Goal: Task Accomplishment & Management: Complete application form

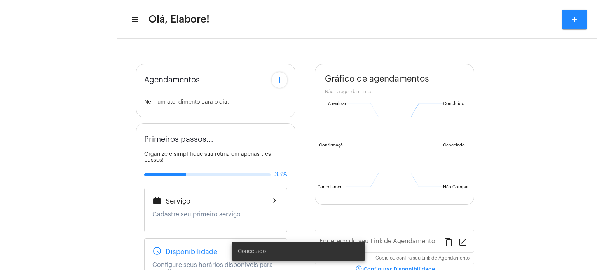
type input "[URL][DOMAIN_NAME]"
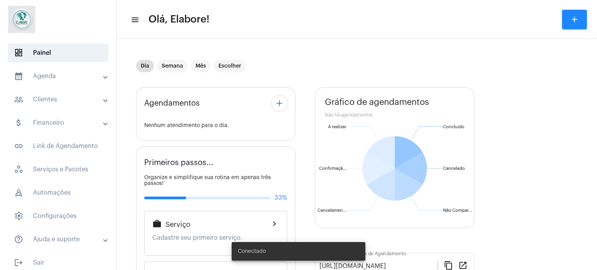
click at [66, 92] on mat-expansion-panel-header "people_outline Clientes" at bounding box center [61, 99] width 112 height 19
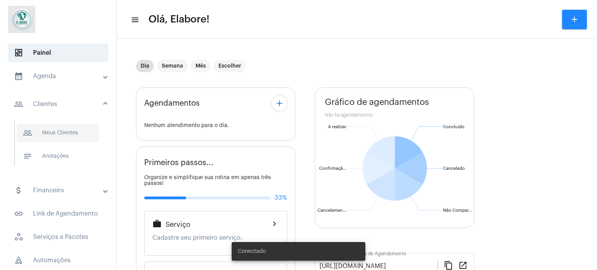
click at [64, 133] on span "people_outline Meus Clientes" at bounding box center [58, 133] width 82 height 19
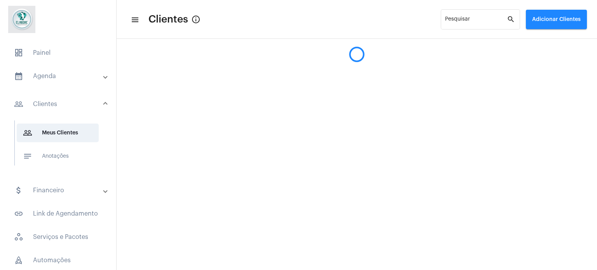
drag, startPoint x: 566, startPoint y: 19, endPoint x: 550, endPoint y: 3, distance: 22.5
click at [563, 15] on button "Adicionar Clientes" at bounding box center [556, 19] width 61 height 19
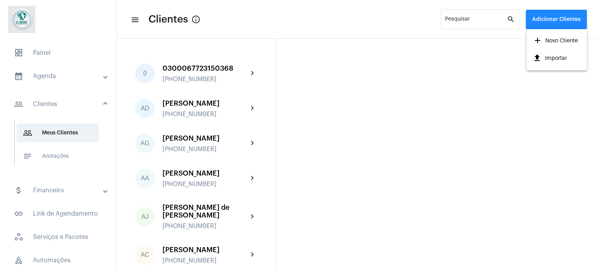
click at [558, 39] on span "add Novo Cliente" at bounding box center [555, 41] width 45 height 14
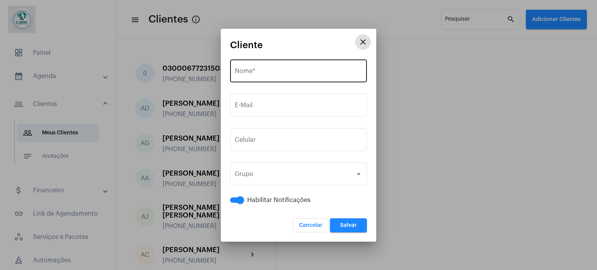
click at [274, 72] on input "Nome *" at bounding box center [298, 72] width 127 height 7
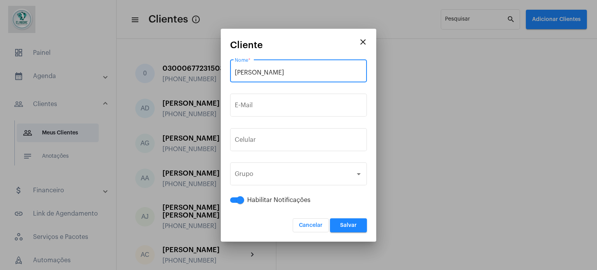
click at [249, 73] on input "[PERSON_NAME]" at bounding box center [298, 72] width 127 height 7
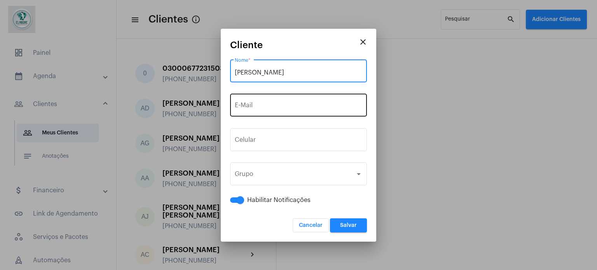
type input "[PERSON_NAME]"
click at [255, 115] on div "E-Mail" at bounding box center [298, 104] width 127 height 24
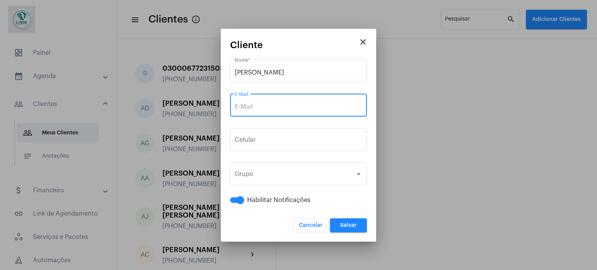
paste input "[EMAIL_ADDRESS][DOMAIN_NAME]"
type input "[EMAIL_ADDRESS][DOMAIN_NAME]"
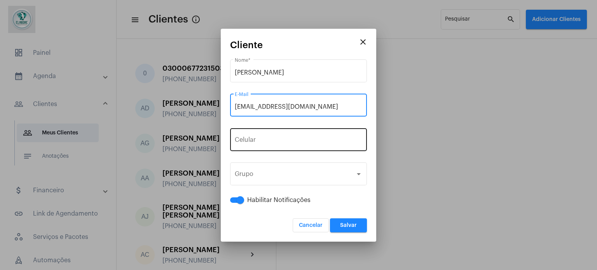
click at [254, 140] on span "+55" at bounding box center [258, 141] width 10 height 6
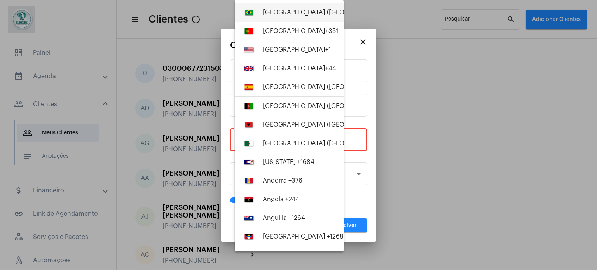
click at [393, 12] on span "+55" at bounding box center [398, 12] width 10 height 6
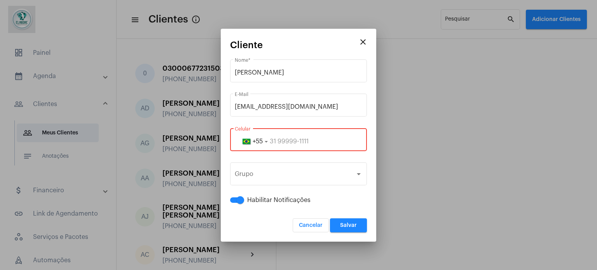
click at [316, 141] on input "tel" at bounding box center [298, 141] width 127 height 7
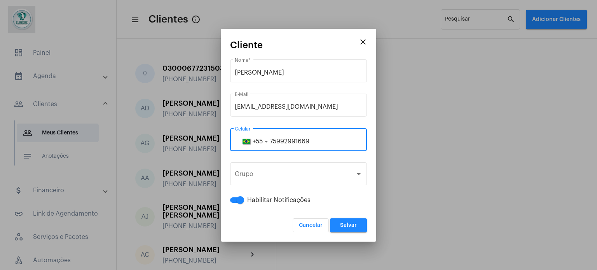
type input "75992991669"
click at [362, 231] on button "Salvar" at bounding box center [348, 225] width 37 height 14
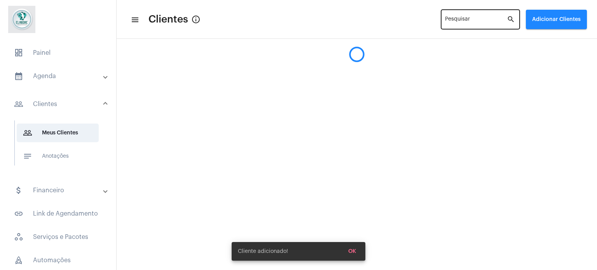
click at [484, 17] on div "Pesquisar" at bounding box center [476, 18] width 62 height 21
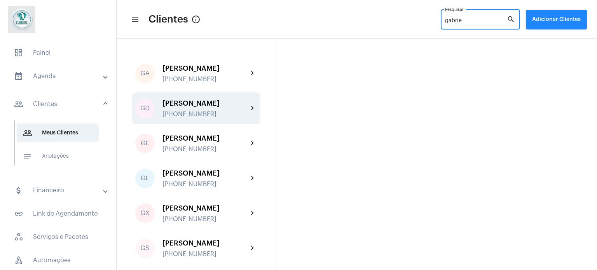
type input "gabrie"
click at [186, 108] on div "[PERSON_NAME] [PHONE_NUMBER]" at bounding box center [205, 108] width 86 height 18
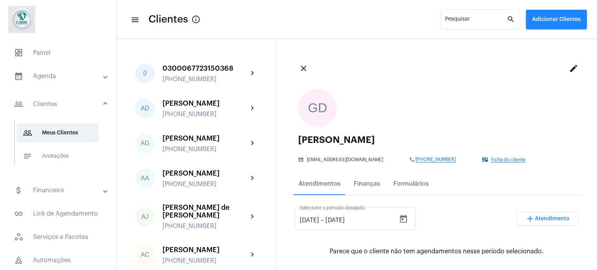
click at [491, 157] on span "Ficha do cliente" at bounding box center [508, 159] width 35 height 5
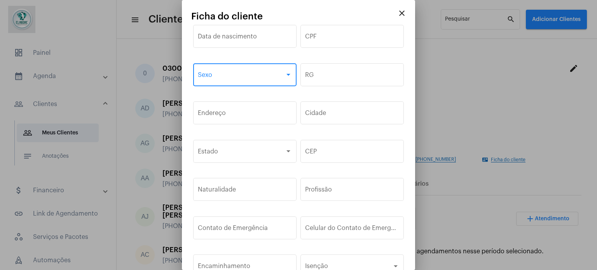
click at [238, 75] on span at bounding box center [241, 76] width 87 height 7
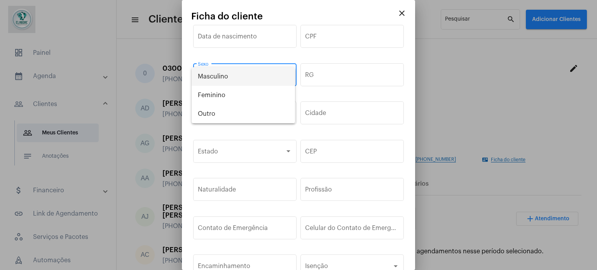
click at [234, 79] on span "Masculino" at bounding box center [243, 76] width 91 height 19
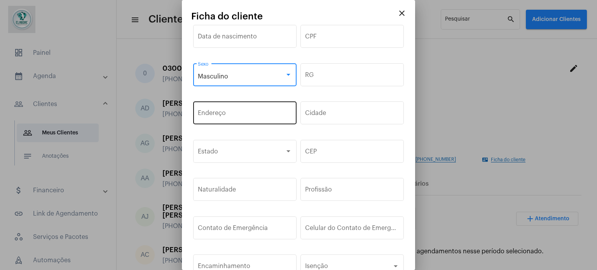
click at [250, 113] on input "Endereço" at bounding box center [245, 114] width 94 height 7
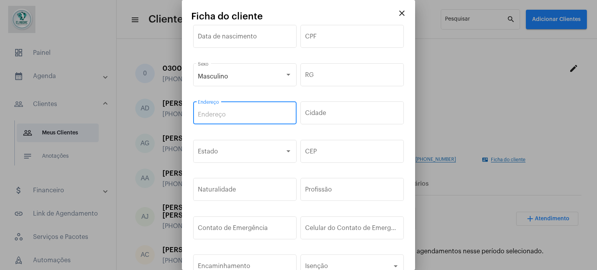
paste input "Rua [PERSON_NAME] 1424 - Morada das Árvores"
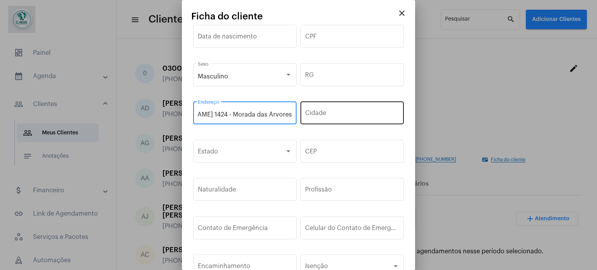
type input "Rua [PERSON_NAME] 1424 - Morada das Árvores"
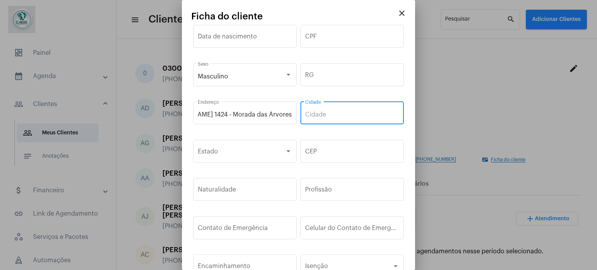
click at [329, 115] on input "Cidade" at bounding box center [352, 114] width 94 height 7
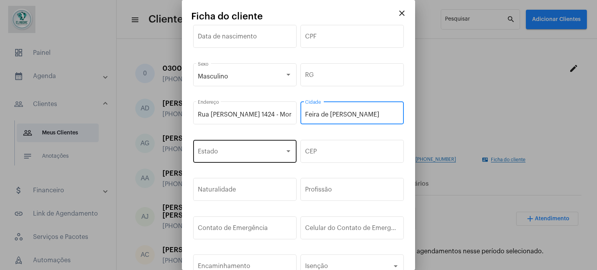
type input "Feira de [PERSON_NAME]"
click at [270, 150] on span at bounding box center [241, 153] width 87 height 7
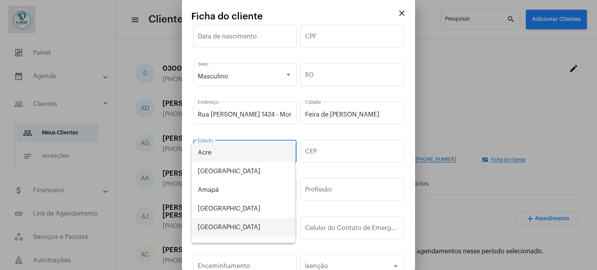
drag, startPoint x: 218, startPoint y: 225, endPoint x: 223, endPoint y: 213, distance: 13.0
click at [217, 225] on span "[GEOGRAPHIC_DATA]" at bounding box center [243, 227] width 91 height 19
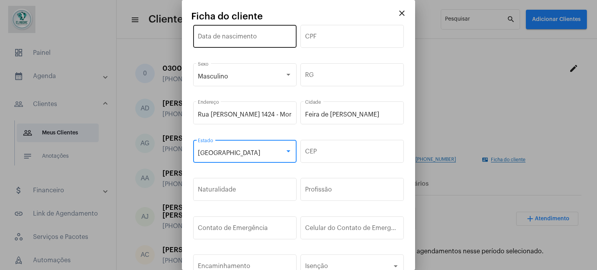
click at [247, 38] on input "Data de nascimento" at bounding box center [245, 38] width 94 height 7
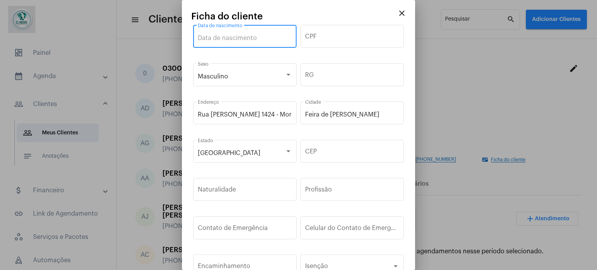
paste input "[DATE]"
type input "[DATE]"
click at [326, 37] on input "CPF" at bounding box center [352, 38] width 94 height 7
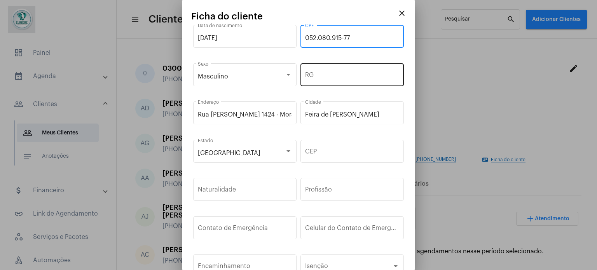
type input "052.080.915-77"
click at [331, 74] on input "RG" at bounding box center [352, 76] width 94 height 7
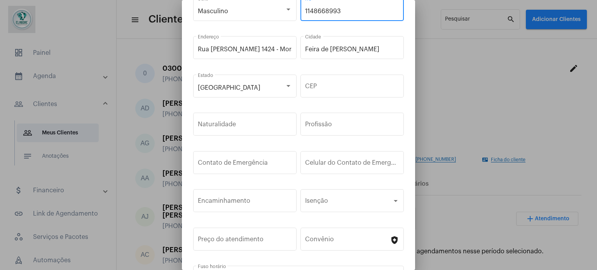
scroll to position [78, 0]
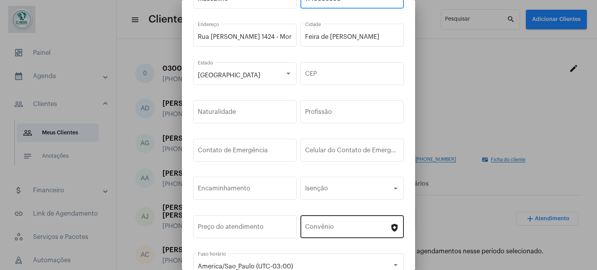
type input "1148668993"
click at [334, 226] on input "Convênio" at bounding box center [347, 228] width 85 height 7
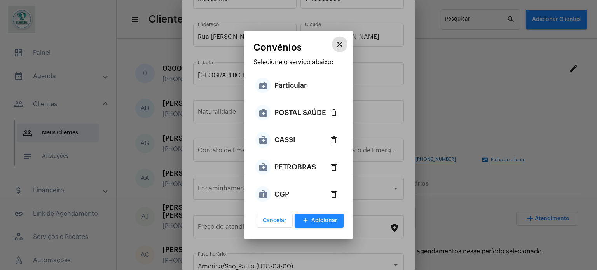
click at [293, 167] on div "PETROBRAS" at bounding box center [295, 166] width 42 height 23
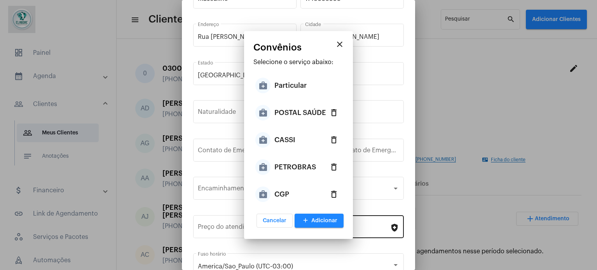
type input "PETROBRAS"
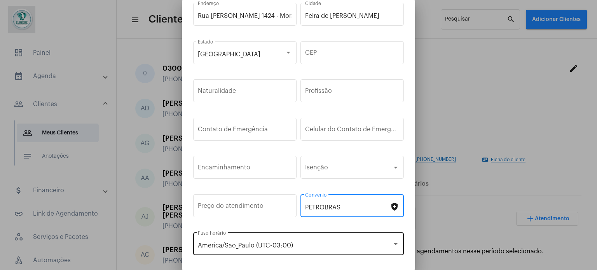
scroll to position [117, 0]
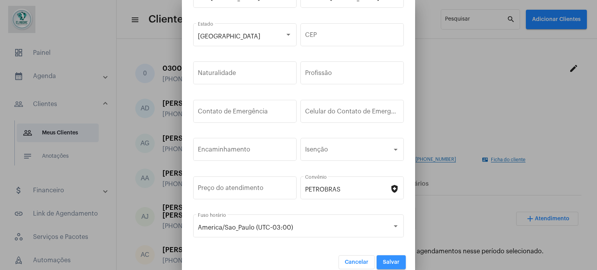
click at [384, 261] on span "Salvar" at bounding box center [391, 262] width 17 height 5
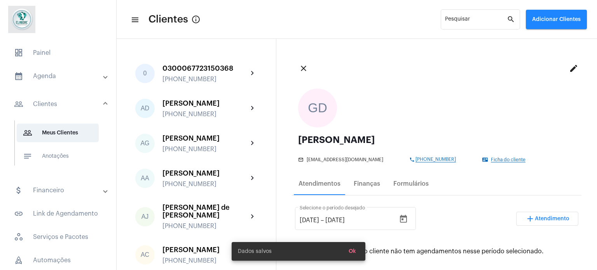
click at [353, 251] on span "Ok" at bounding box center [352, 251] width 7 height 5
